Goal: Transaction & Acquisition: Book appointment/travel/reservation

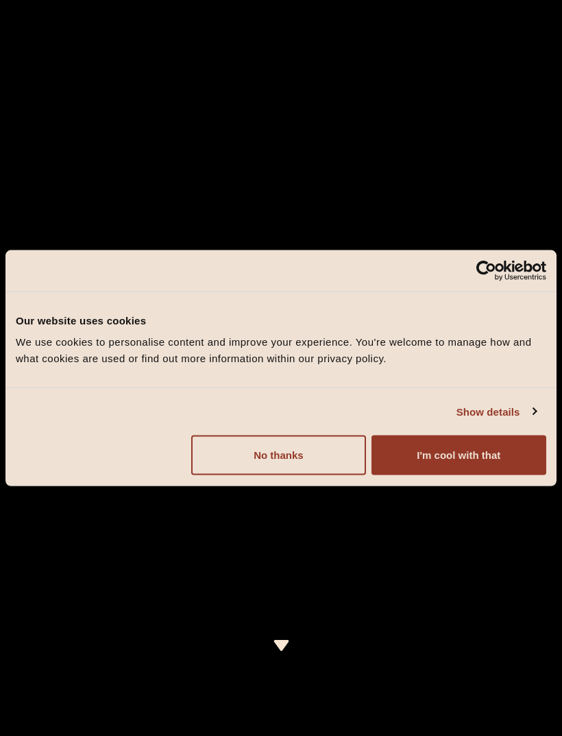
click at [464, 468] on button "I'm cool with that" at bounding box center [459, 455] width 175 height 40
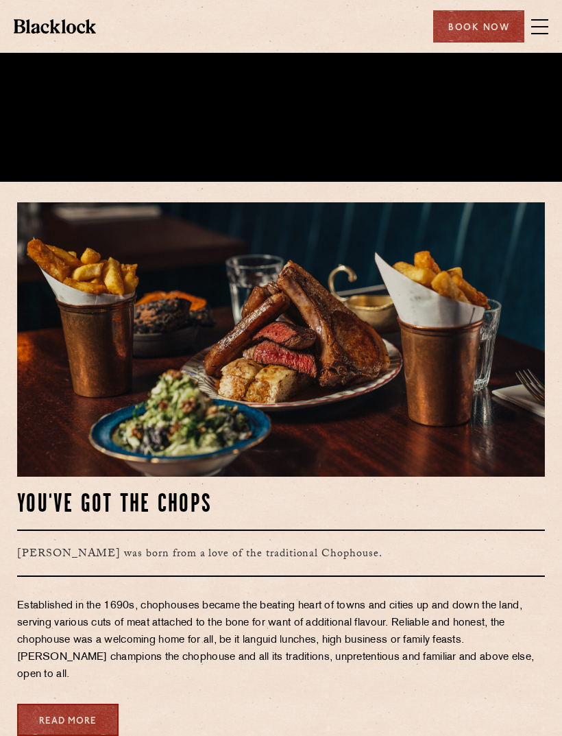
scroll to position [553, 0]
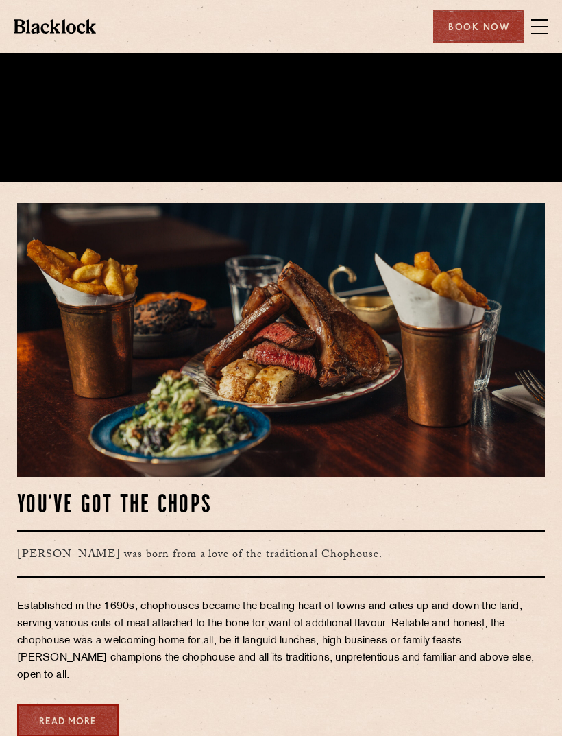
click at [498, 38] on div "Book Now" at bounding box center [478, 26] width 91 height 32
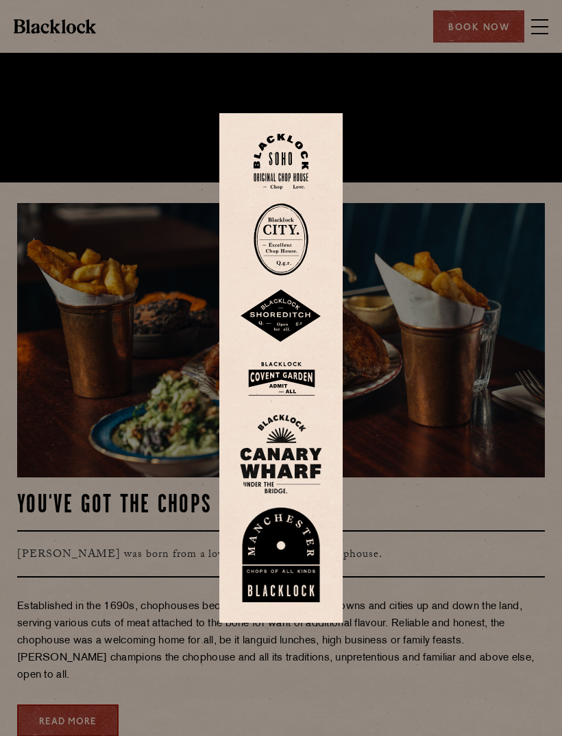
click at [291, 337] on img at bounding box center [281, 315] width 82 height 53
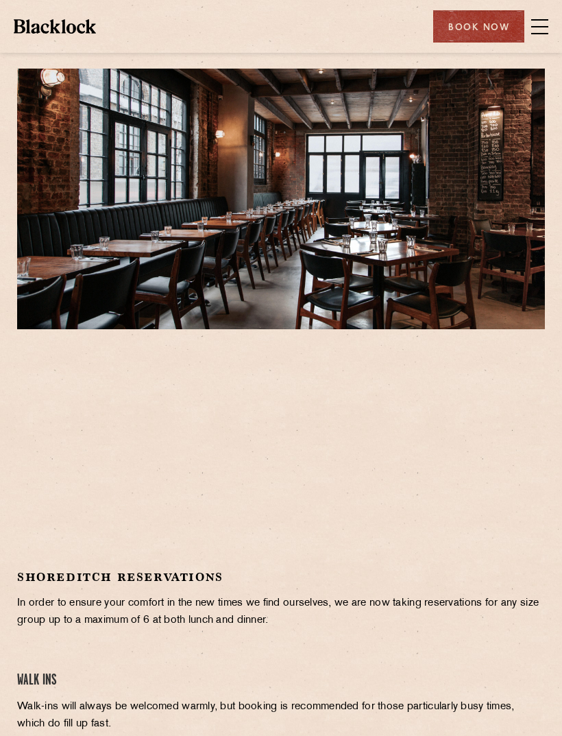
click at [542, 25] on span at bounding box center [539, 26] width 17 height 21
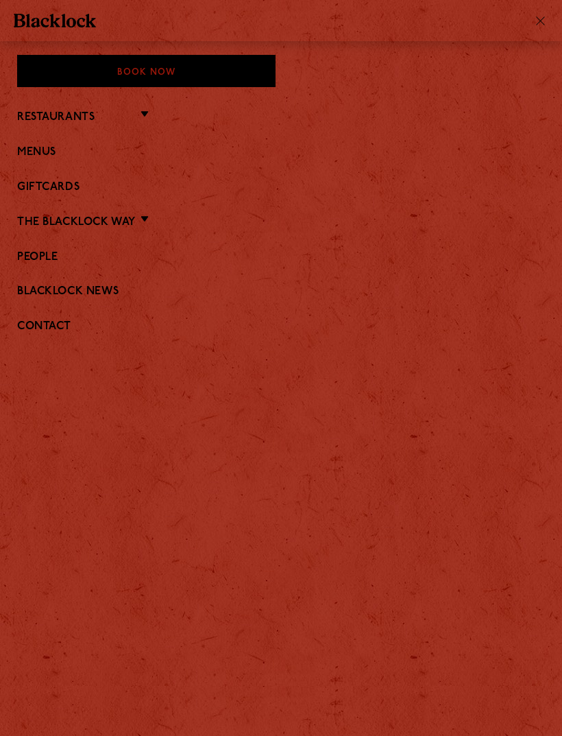
click at [38, 147] on link "Menus" at bounding box center [281, 152] width 528 height 13
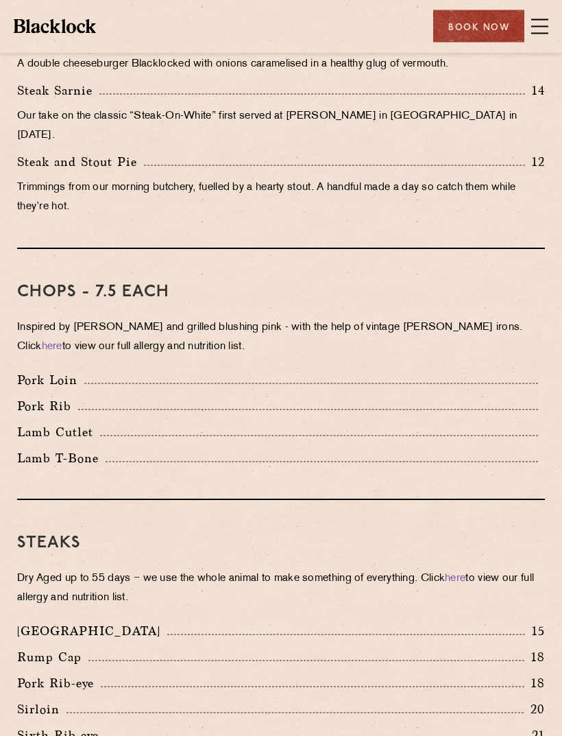
scroll to position [887, 0]
